Goal: Task Accomplishment & Management: Manage account settings

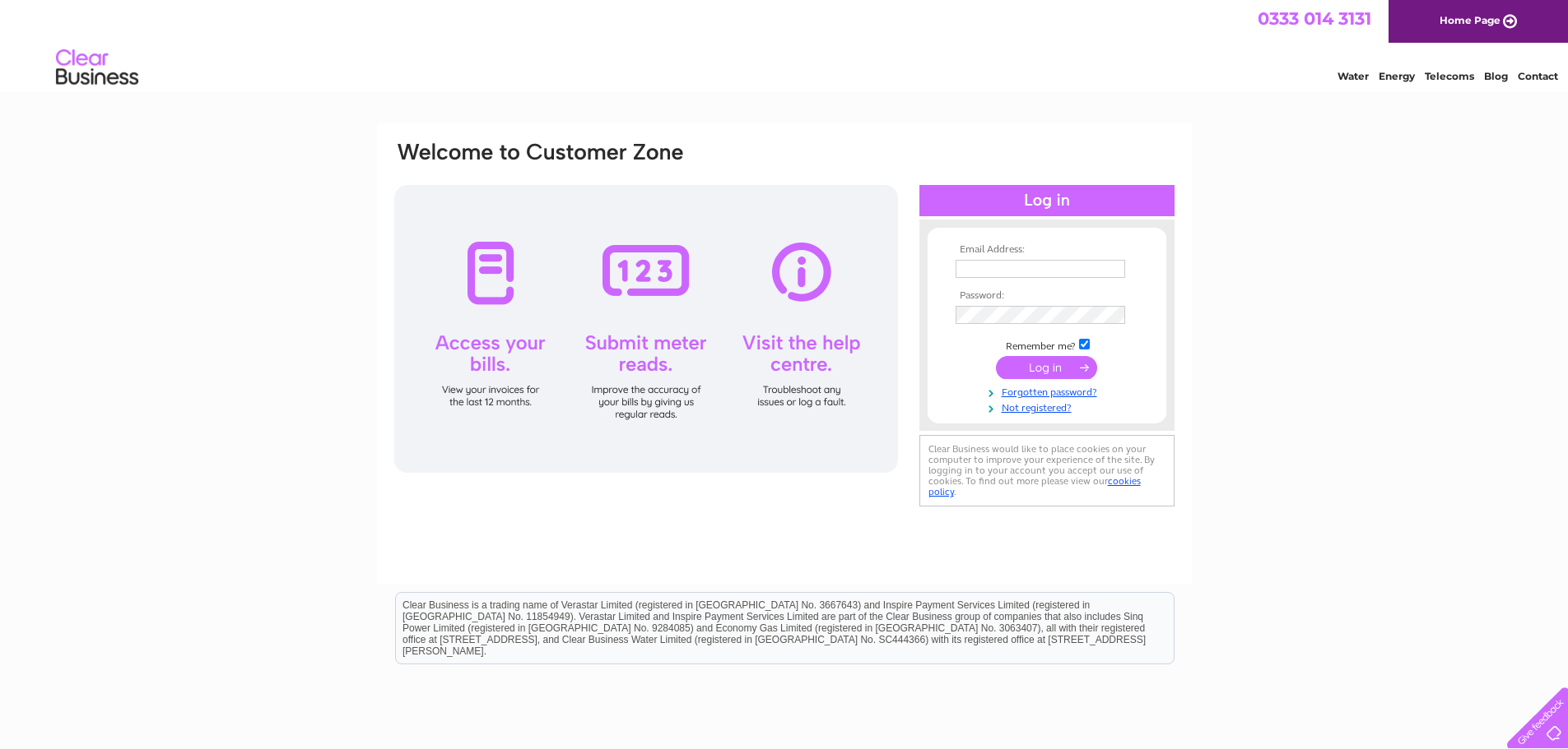
click at [993, 264] on input "text" at bounding box center [1040, 269] width 170 height 18
click at [1035, 261] on input "text" at bounding box center [1041, 270] width 172 height 20
click at [1016, 266] on input "text" at bounding box center [1041, 270] width 172 height 20
click at [956, 260] on div at bounding box center [956, 260] width 0 height 0
click at [1259, 257] on div "Email Address: Password:" at bounding box center [784, 494] width 1568 height 742
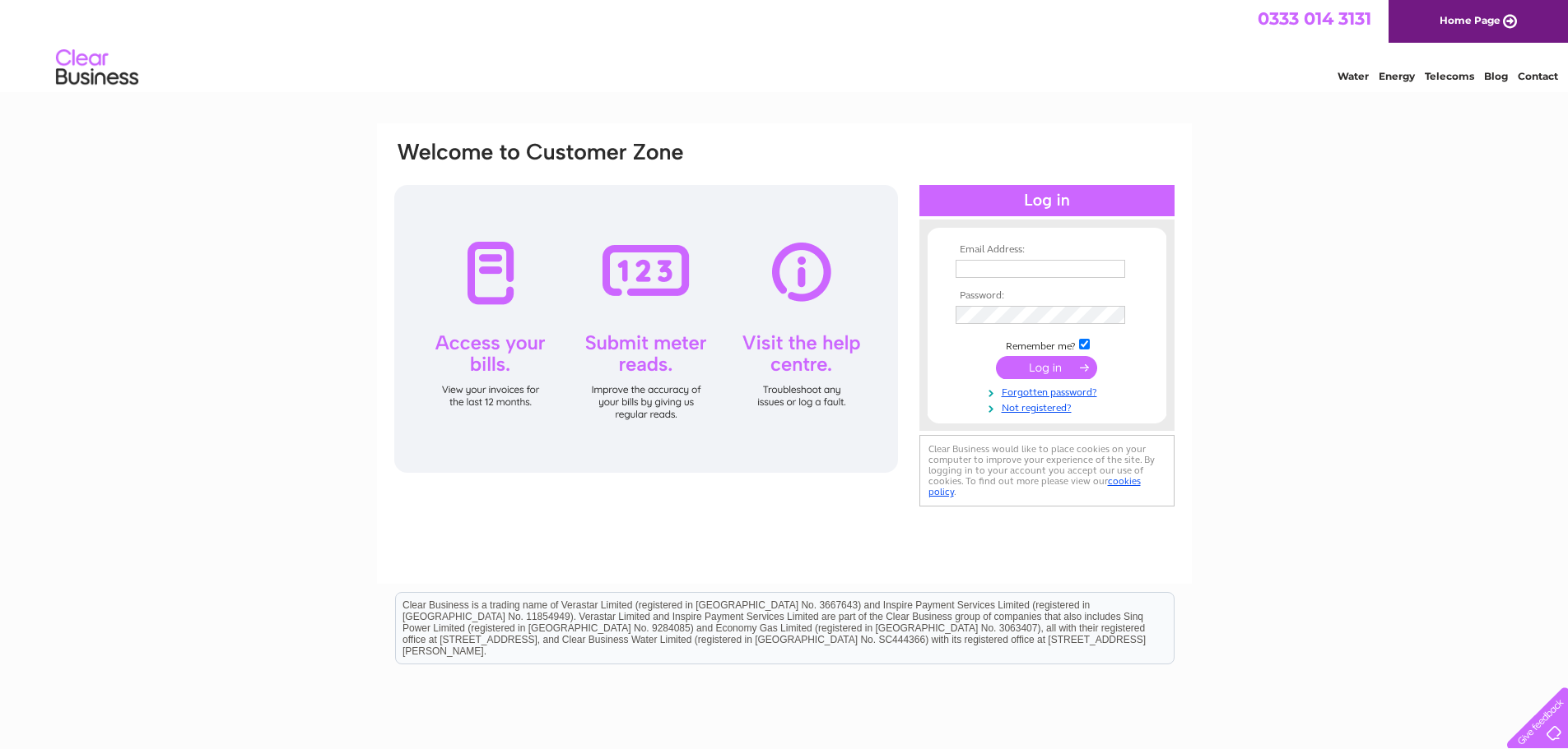
click at [991, 265] on input "text" at bounding box center [1040, 269] width 170 height 18
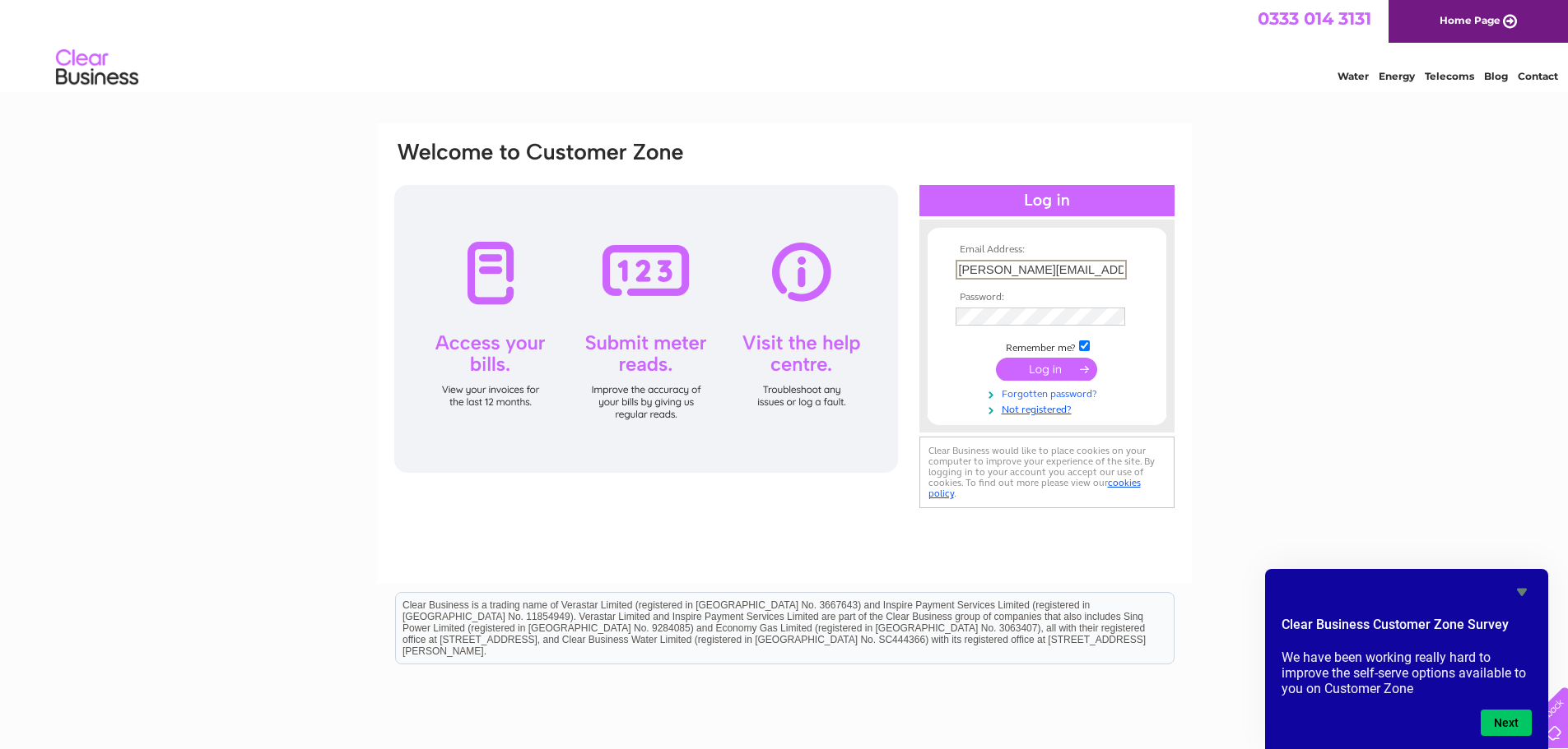
type input "[PERSON_NAME][EMAIL_ADDRESS][DOMAIN_NAME]"
click at [1054, 393] on link "Forgotten password?" at bounding box center [1048, 393] width 186 height 16
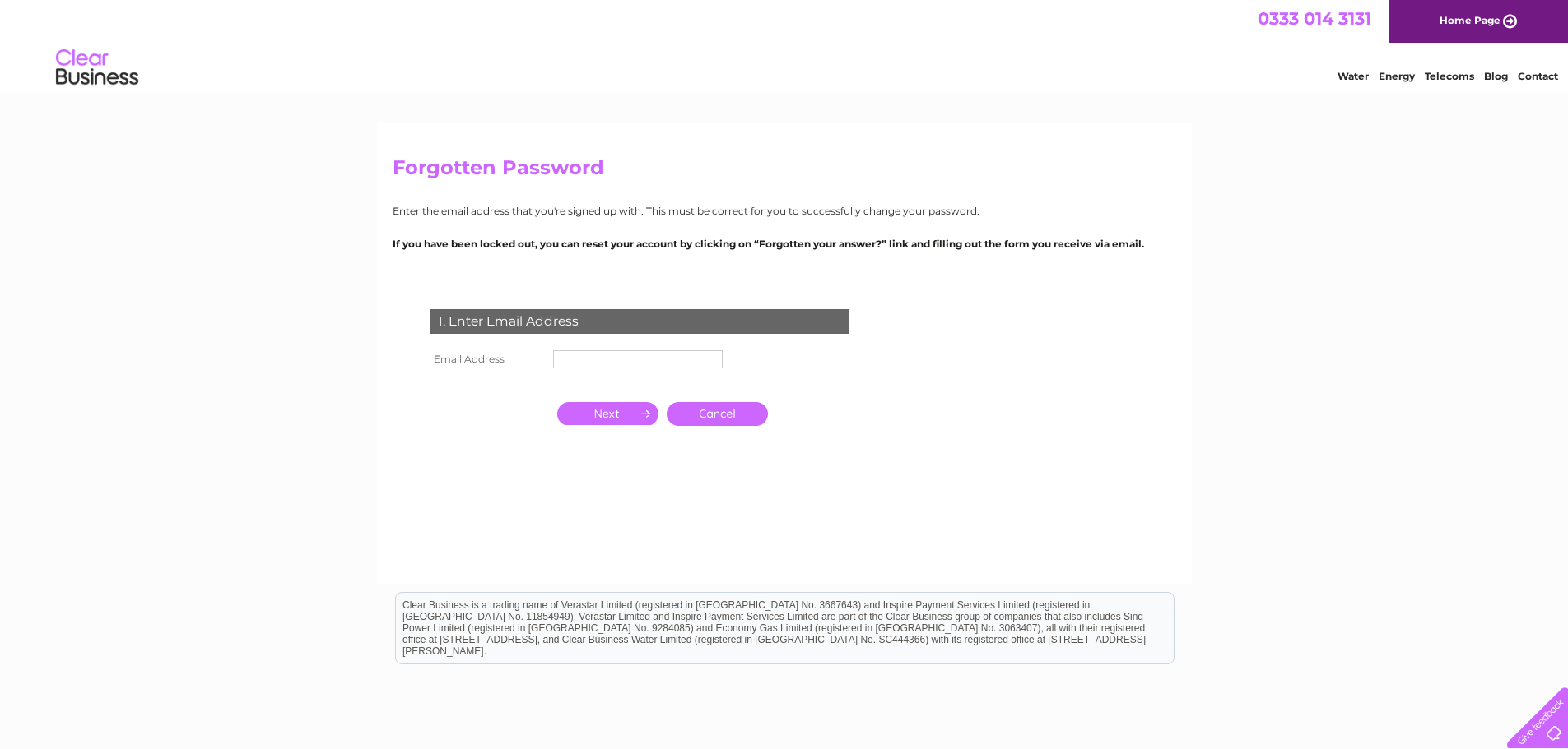
click at [570, 358] on input "text" at bounding box center [638, 359] width 170 height 18
click at [582, 417] on input "button" at bounding box center [607, 415] width 102 height 23
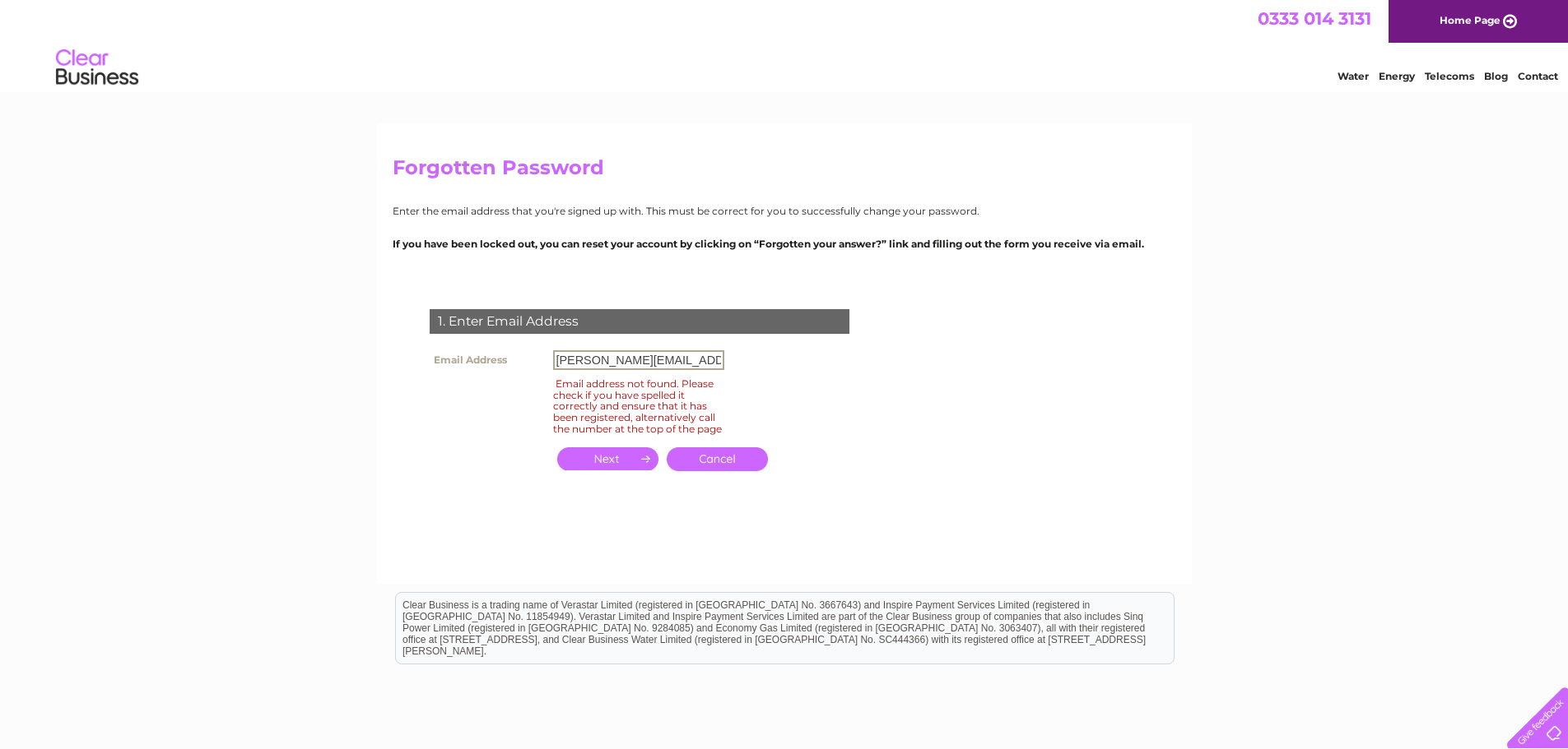
drag, startPoint x: 533, startPoint y: 357, endPoint x: 248, endPoint y: 366, distance: 285.1
click at [262, 357] on div "Forgotten Password Enter the email address that you're signed up with. This mus…" at bounding box center [784, 494] width 1568 height 742
type input "michelle@mvincitrade.com"
click at [596, 470] on input "button" at bounding box center [607, 458] width 102 height 23
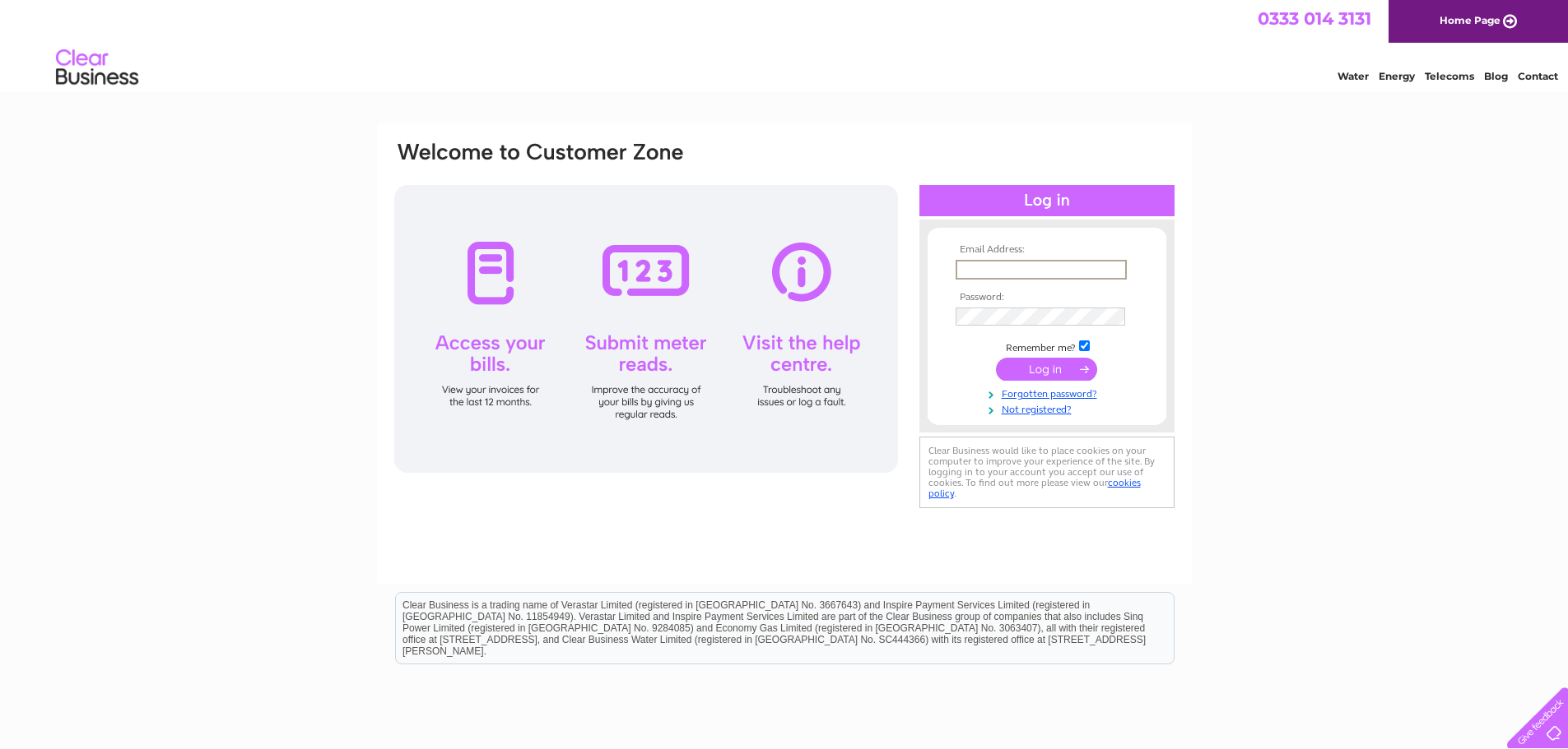
click at [1002, 271] on input "text" at bounding box center [1041, 270] width 172 height 20
type input "[PERSON_NAME][EMAIL_ADDRESS][DOMAIN_NAME]"
click at [1041, 374] on input "submit" at bounding box center [1046, 369] width 102 height 23
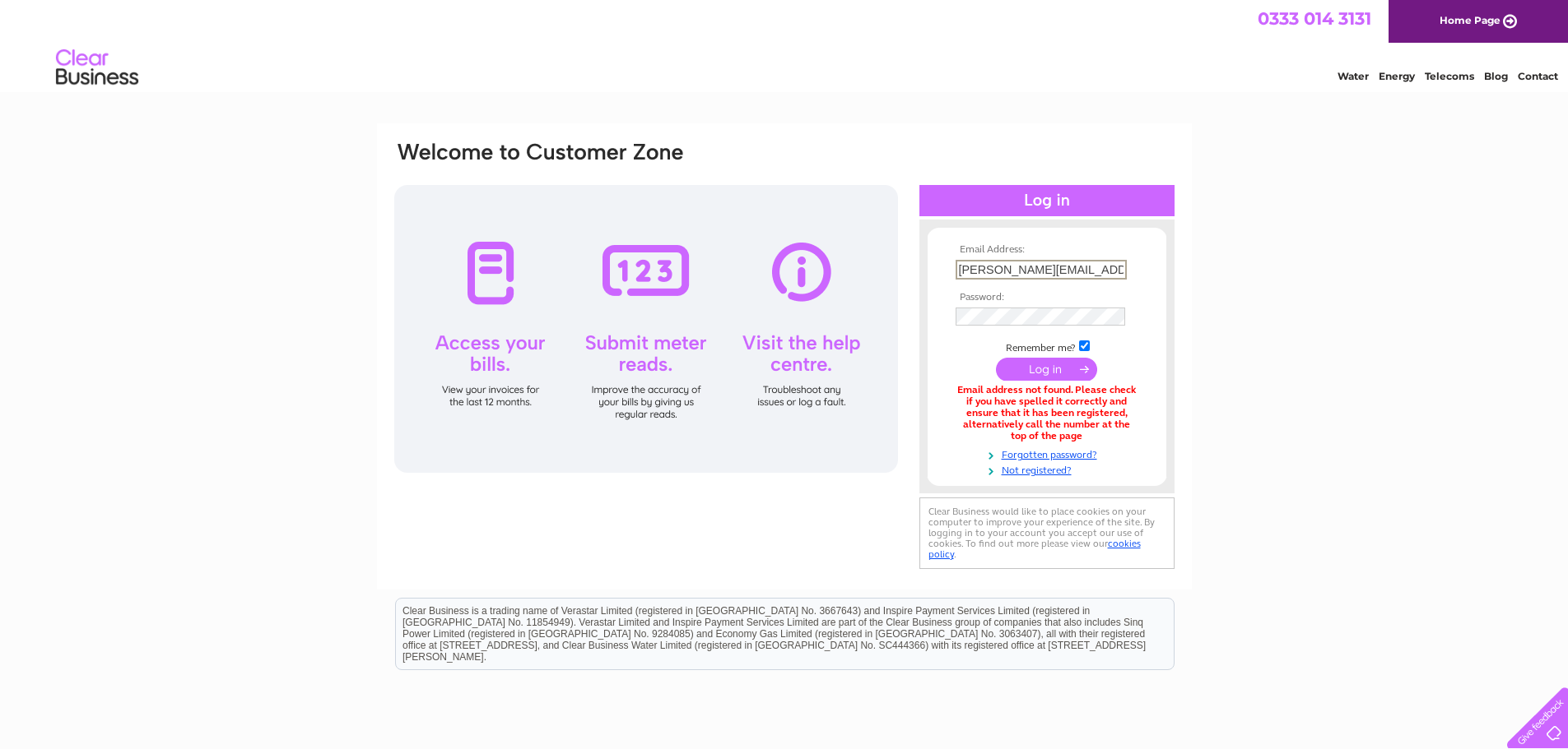
drag, startPoint x: 957, startPoint y: 270, endPoint x: 1215, endPoint y: 250, distance: 258.8
click at [216, 214] on div "Email Address: michelle@mvessentials.co.uk Password:" at bounding box center [784, 497] width 1568 height 748
type input "michelle@mvincitrade.com"
click at [1040, 370] on input "submit" at bounding box center [1046, 369] width 102 height 23
